Goal: Task Accomplishment & Management: Manage account settings

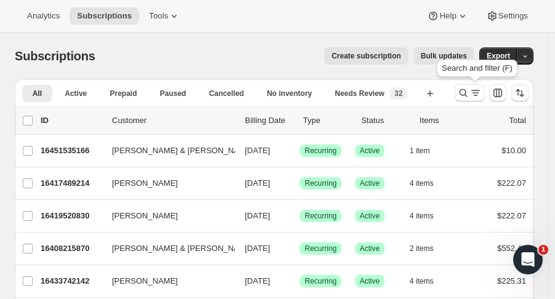
click at [464, 97] on icon "Search and filter results" at bounding box center [464, 93] width 12 height 12
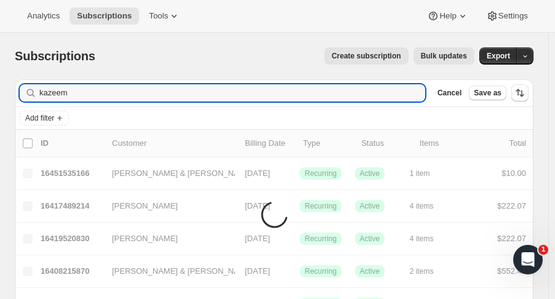
type input "kazeem"
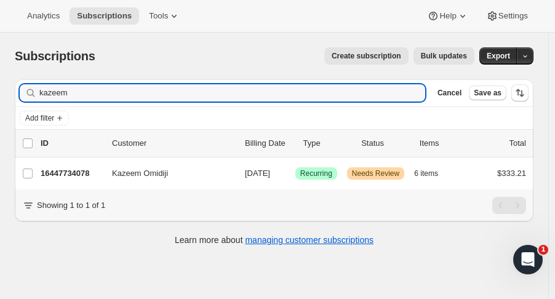
click at [63, 169] on p "16447734078" at bounding box center [72, 173] width 62 height 12
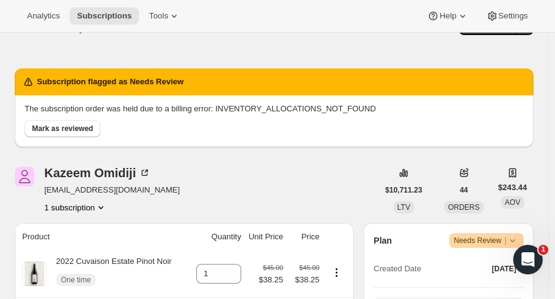
scroll to position [109, 0]
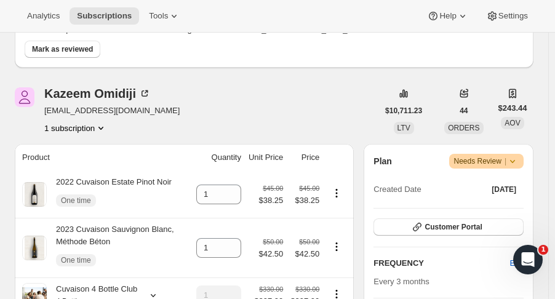
click at [525, 159] on span "Warning Needs Review |" at bounding box center [487, 161] width 75 height 15
click at [344, 127] on div "Kazeem Omidiji kazbola@yahoo.com 1 subscription" at bounding box center [196, 110] width 363 height 47
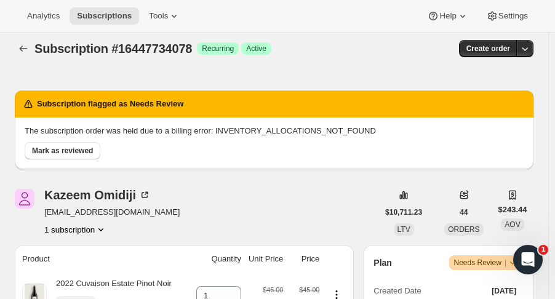
scroll to position [0, 0]
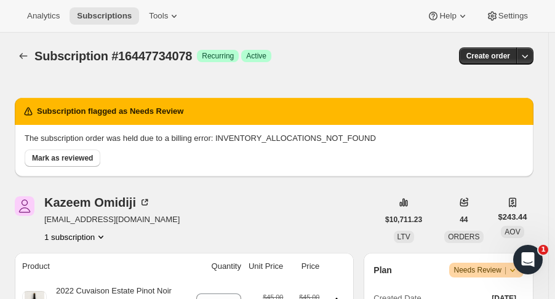
click at [527, 60] on icon "button" at bounding box center [525, 56] width 12 height 12
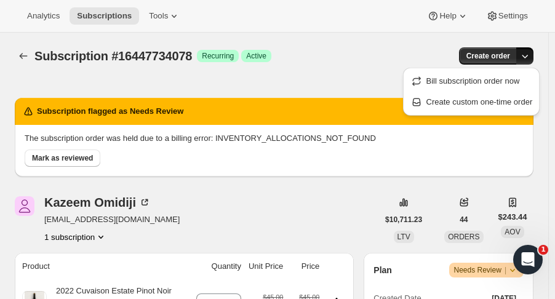
click at [514, 86] on span "Bill subscription order now" at bounding box center [480, 81] width 107 height 12
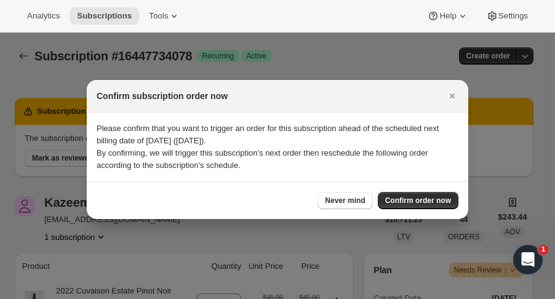
click at [421, 201] on span "Confirm order now" at bounding box center [418, 201] width 66 height 10
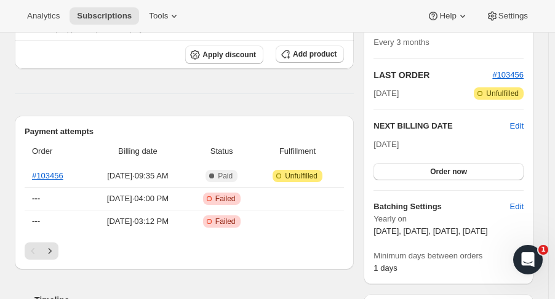
scroll to position [246, 0]
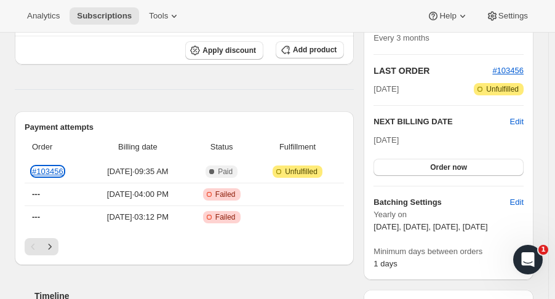
click at [54, 172] on link "#103456" at bounding box center [47, 171] width 31 height 9
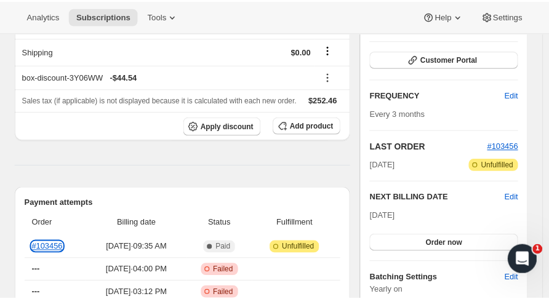
scroll to position [0, 0]
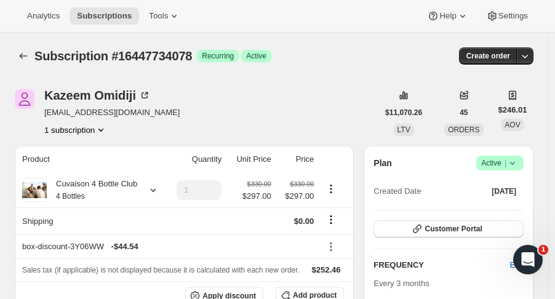
click at [22, 55] on icon "Subscriptions" at bounding box center [23, 56] width 12 height 12
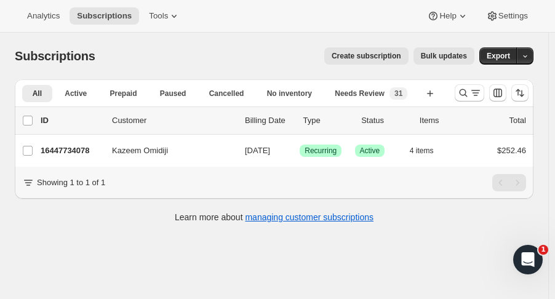
click at [468, 95] on icon "Search and filter results" at bounding box center [464, 93] width 8 height 8
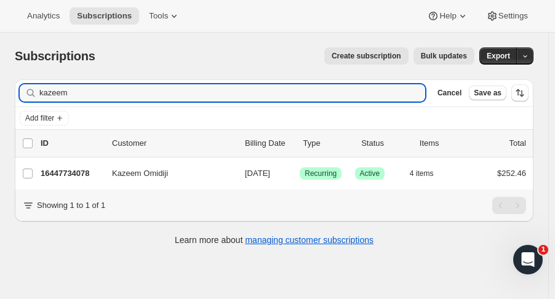
drag, startPoint x: 85, startPoint y: 93, endPoint x: -65, endPoint y: 89, distance: 150.3
click at [0, 89] on html "Analytics Subscriptions Tools Help Settings Skip to content Subscriptions. This…" at bounding box center [277, 149] width 555 height 299
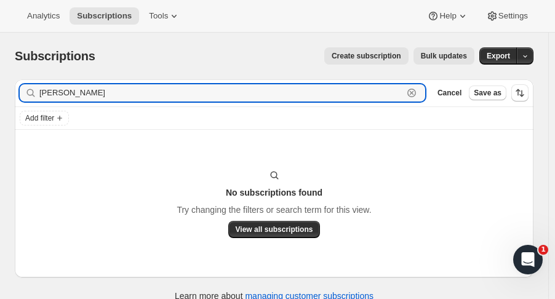
click at [90, 92] on input "[PERSON_NAME]" at bounding box center [221, 92] width 364 height 17
type input "cardw"
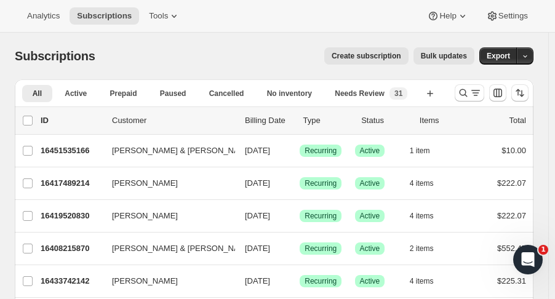
click at [463, 92] on button "Search and filter results" at bounding box center [470, 92] width 30 height 17
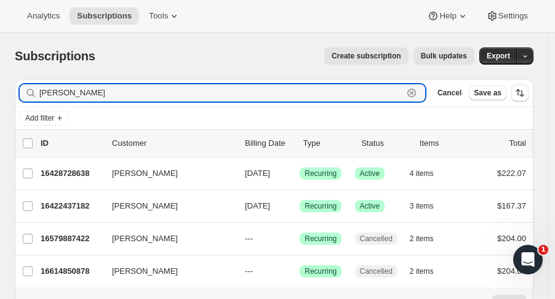
type input "janine"
click at [73, 213] on div "16422437182 Janine O'Connor 02/01/2026 Success Recurring Success Active 3 items…" at bounding box center [284, 206] width 486 height 17
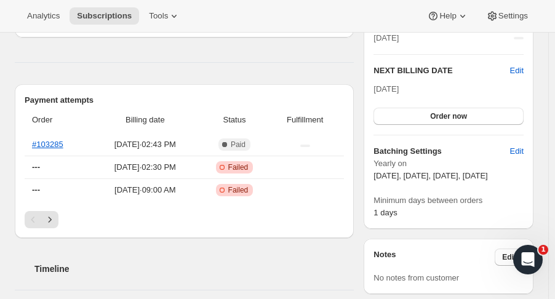
scroll to position [296, 0]
click at [49, 144] on link "#103285" at bounding box center [47, 144] width 31 height 9
